Goal: Task Accomplishment & Management: Manage account settings

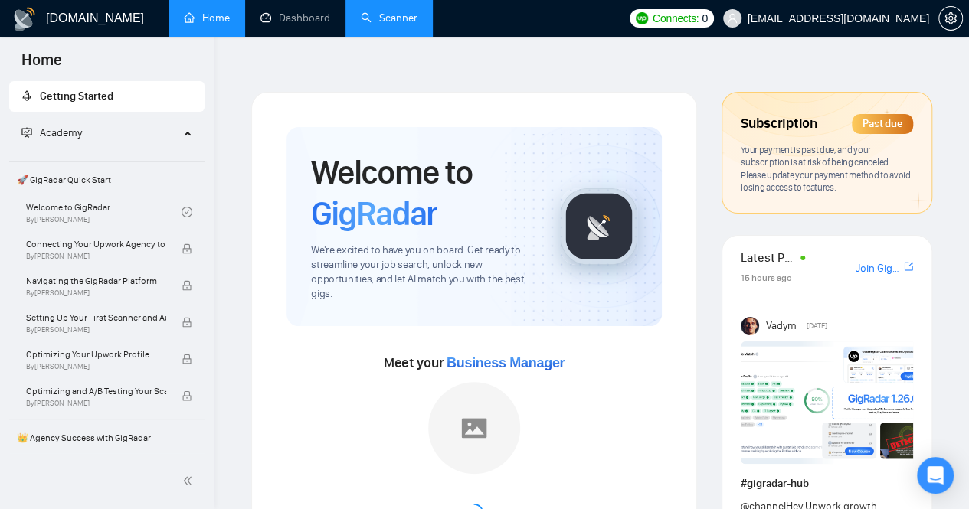
click at [377, 20] on link "Scanner" at bounding box center [389, 17] width 57 height 13
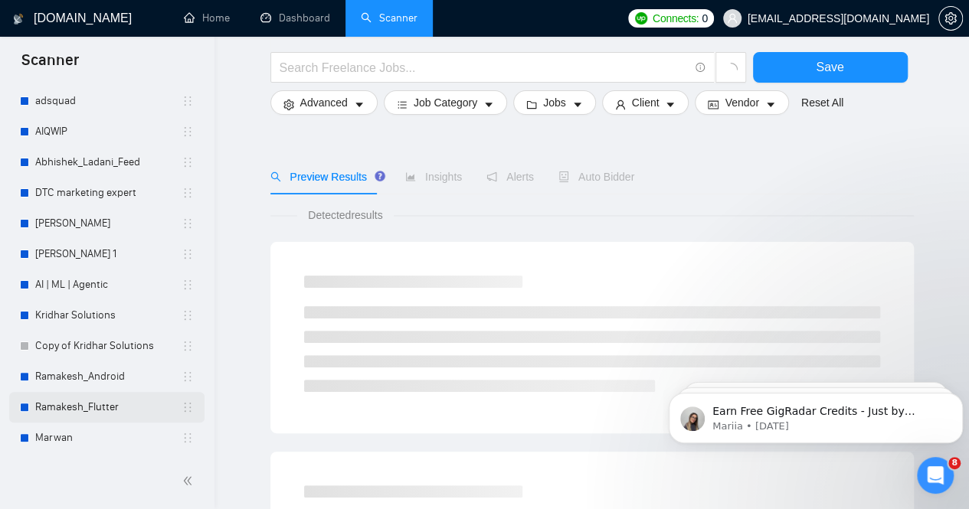
scroll to position [77, 0]
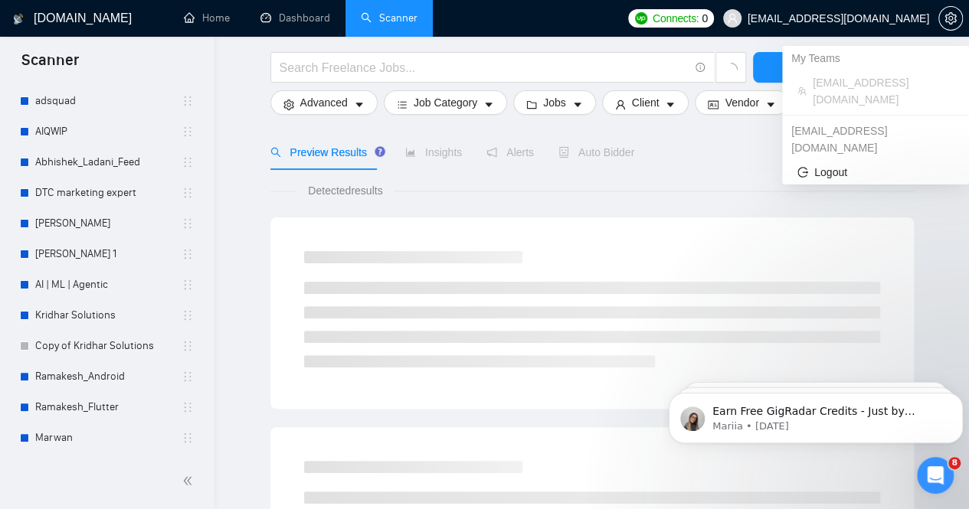
click at [850, 18] on span "[EMAIL_ADDRESS][DOMAIN_NAME]" at bounding box center [839, 18] width 182 height 0
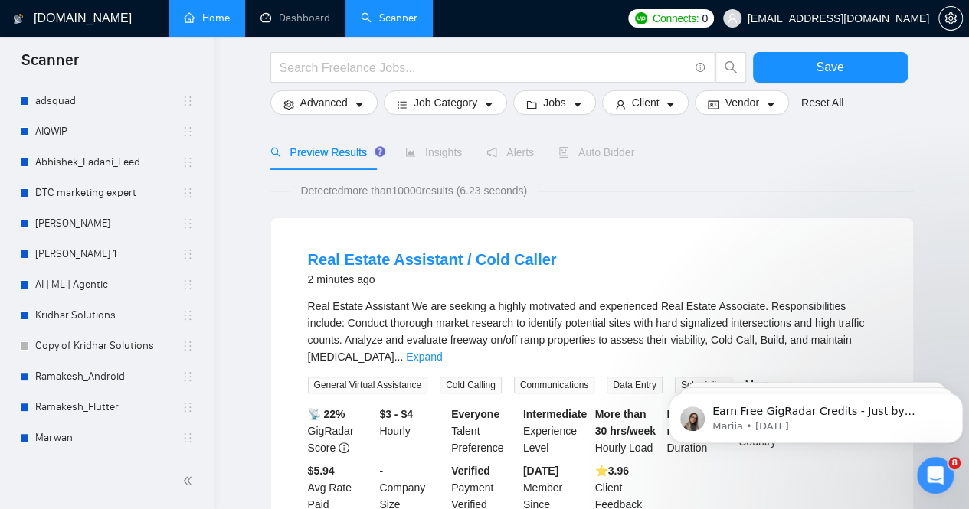
click at [220, 20] on link "Home" at bounding box center [207, 17] width 46 height 13
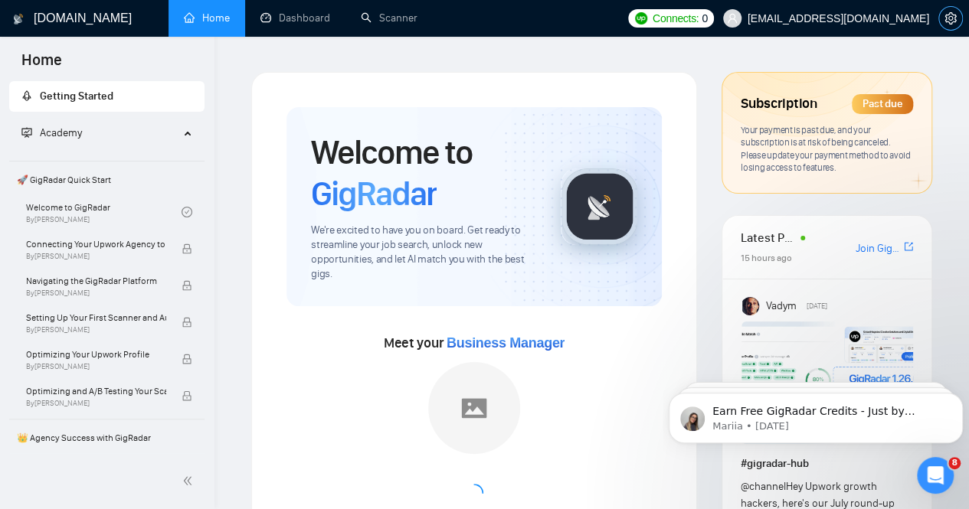
click at [948, 19] on icon "setting" at bounding box center [950, 18] width 11 height 12
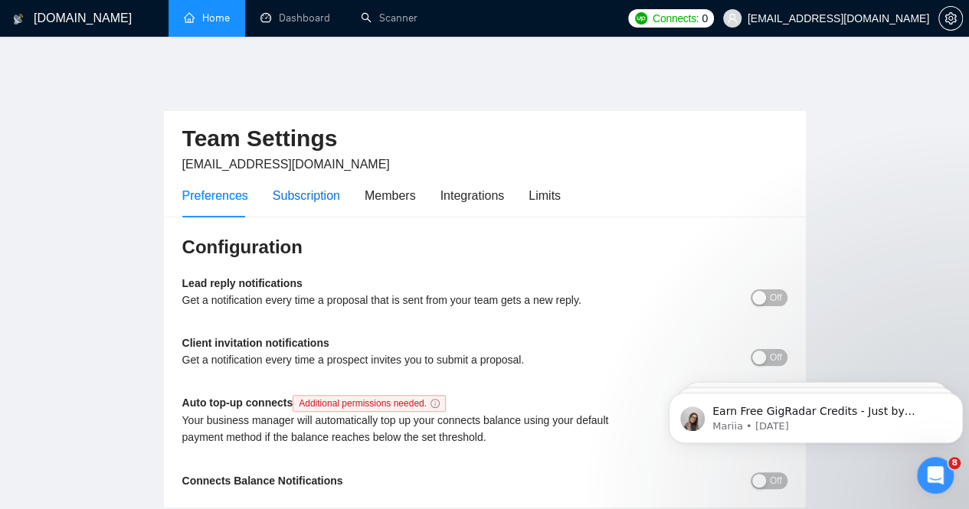
click at [291, 186] on div "Subscription" at bounding box center [306, 195] width 67 height 19
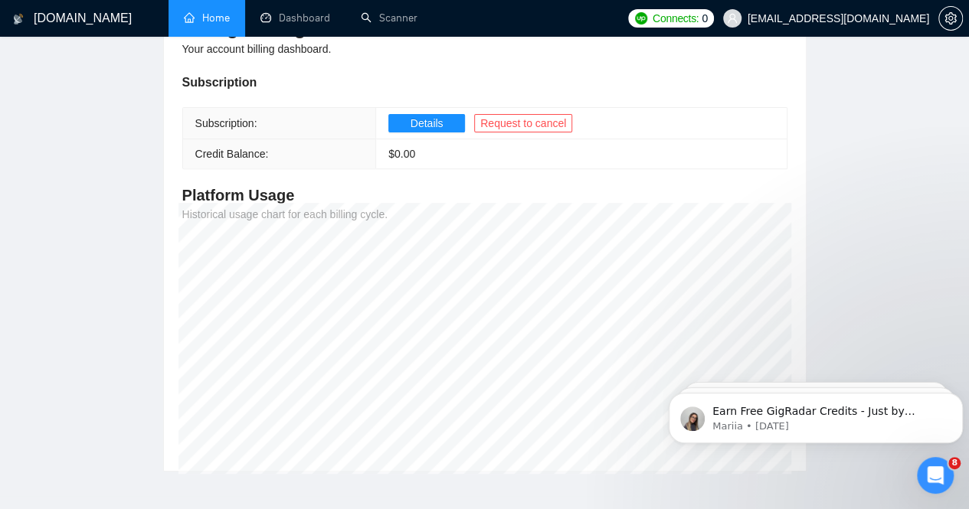
scroll to position [133, 0]
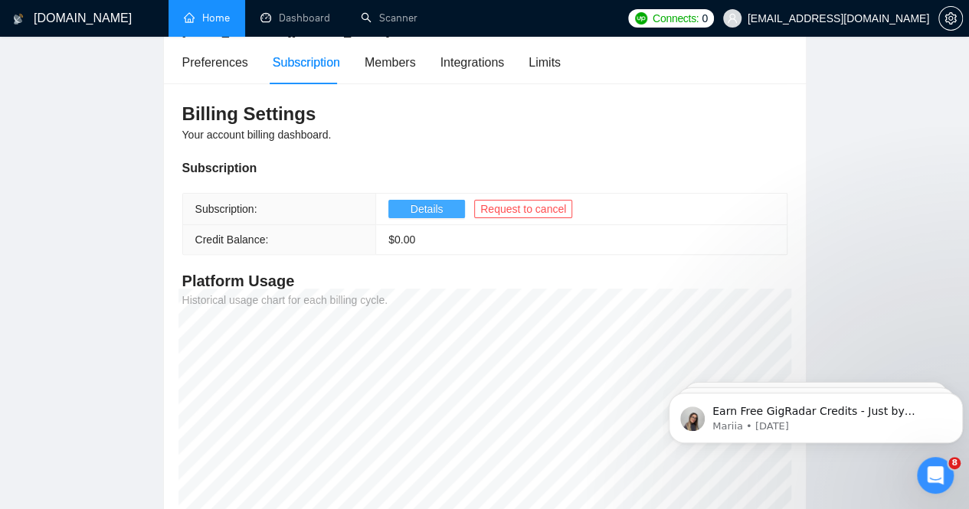
drag, startPoint x: 404, startPoint y: 196, endPoint x: 571, endPoint y: 188, distance: 168.0
click at [404, 200] on button "Details" at bounding box center [426, 209] width 77 height 18
